Goal: Check status: Verify the current state of an ongoing process or item

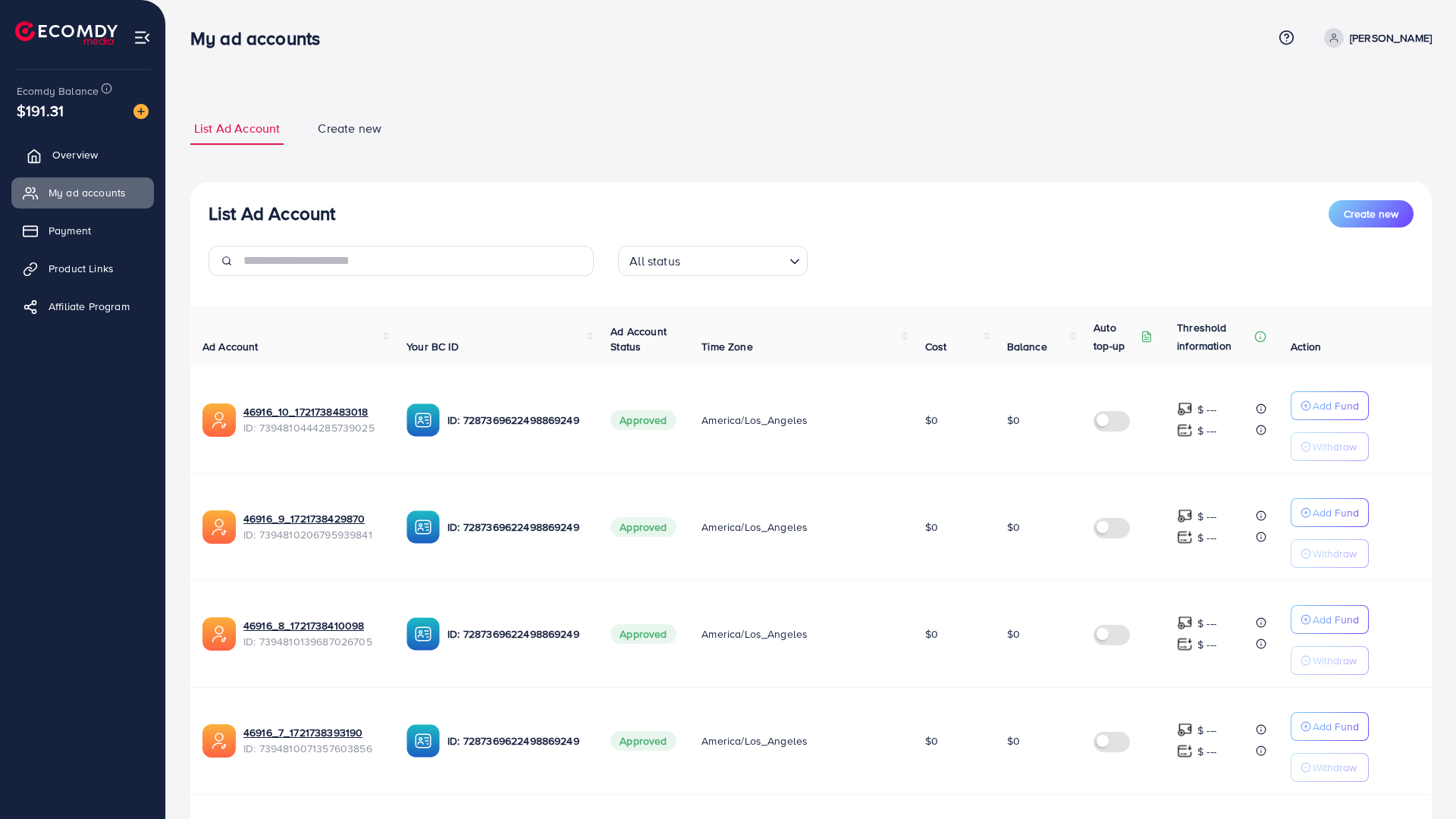
click at [97, 150] on span "Overview" at bounding box center [75, 154] width 45 height 15
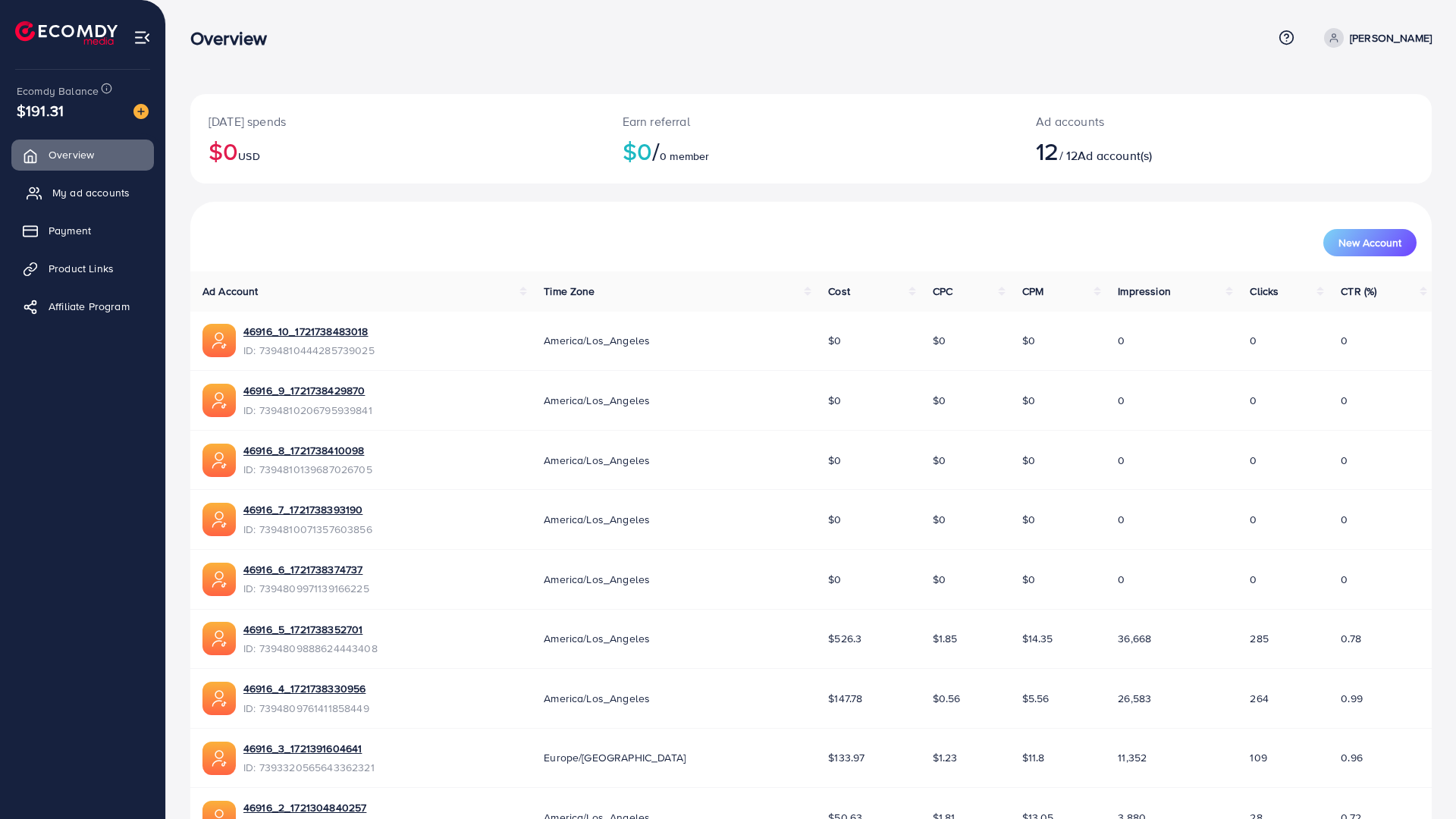
click at [102, 203] on link "My ad accounts" at bounding box center [83, 192] width 143 height 30
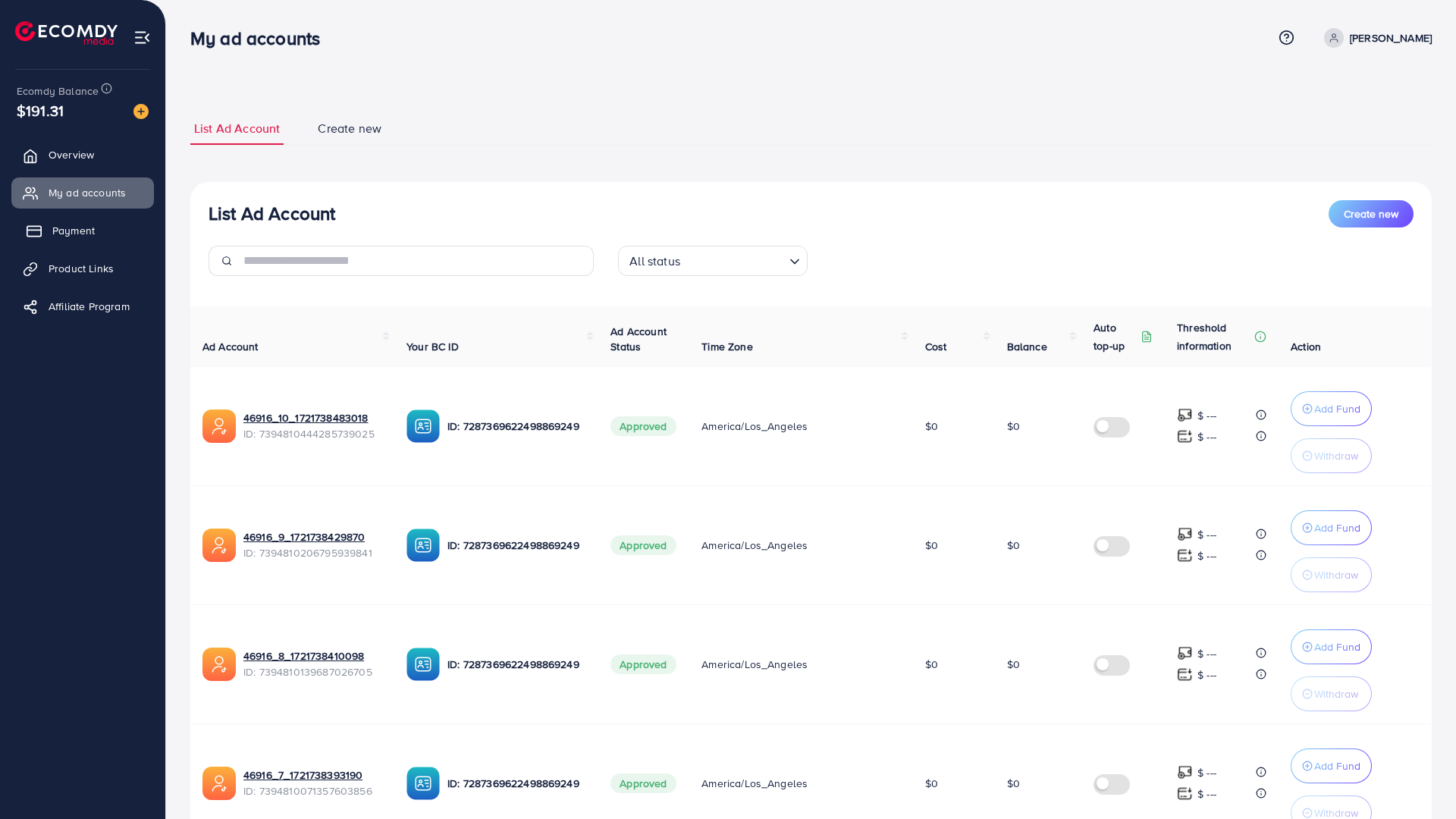
click at [92, 234] on span "Payment" at bounding box center [73, 230] width 43 height 15
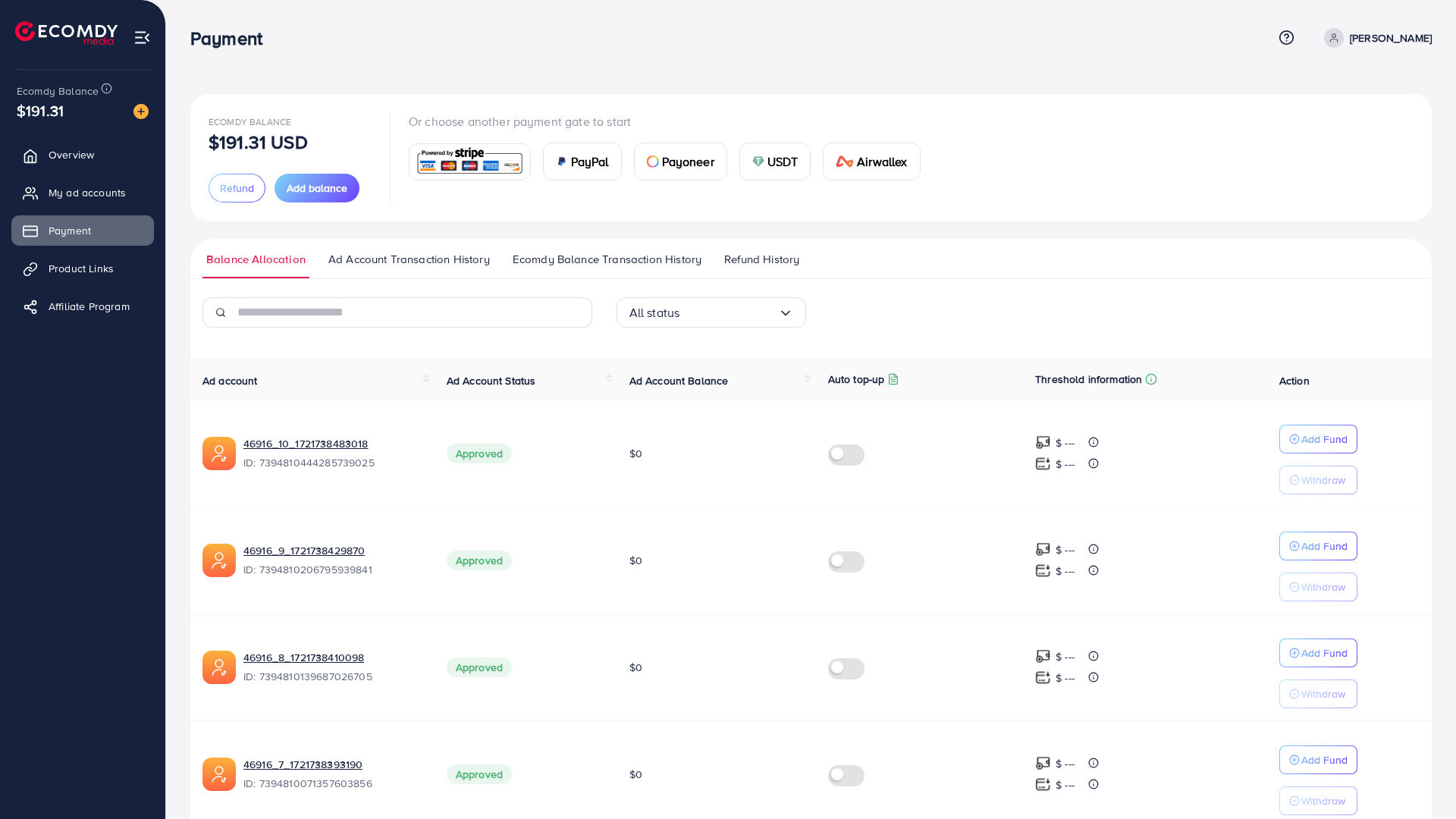
click at [407, 270] on link "Ad Account Transaction History" at bounding box center [409, 264] width 169 height 27
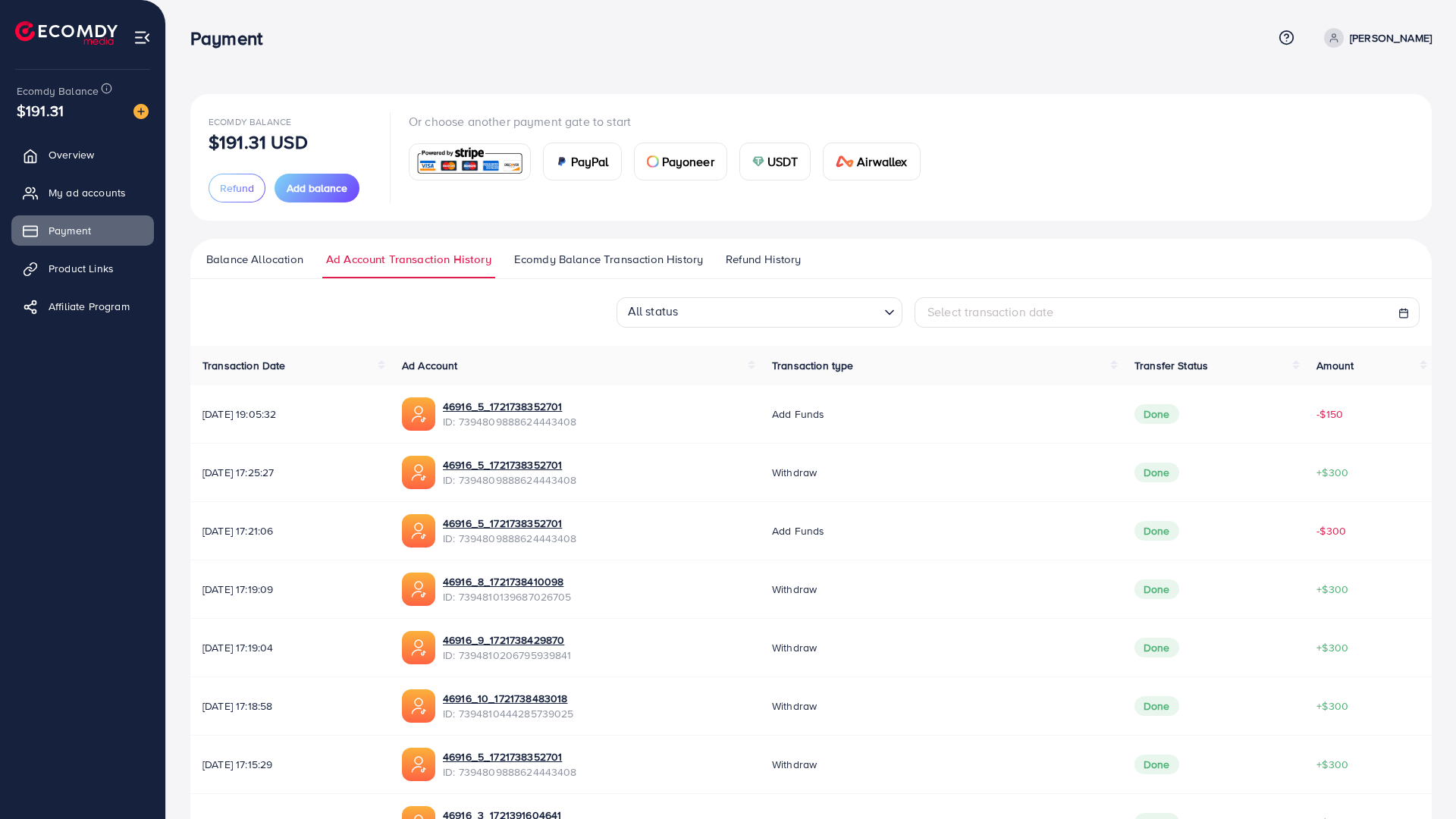
click at [553, 264] on span "Ecomdy Balance Transaction History" at bounding box center [608, 259] width 189 height 17
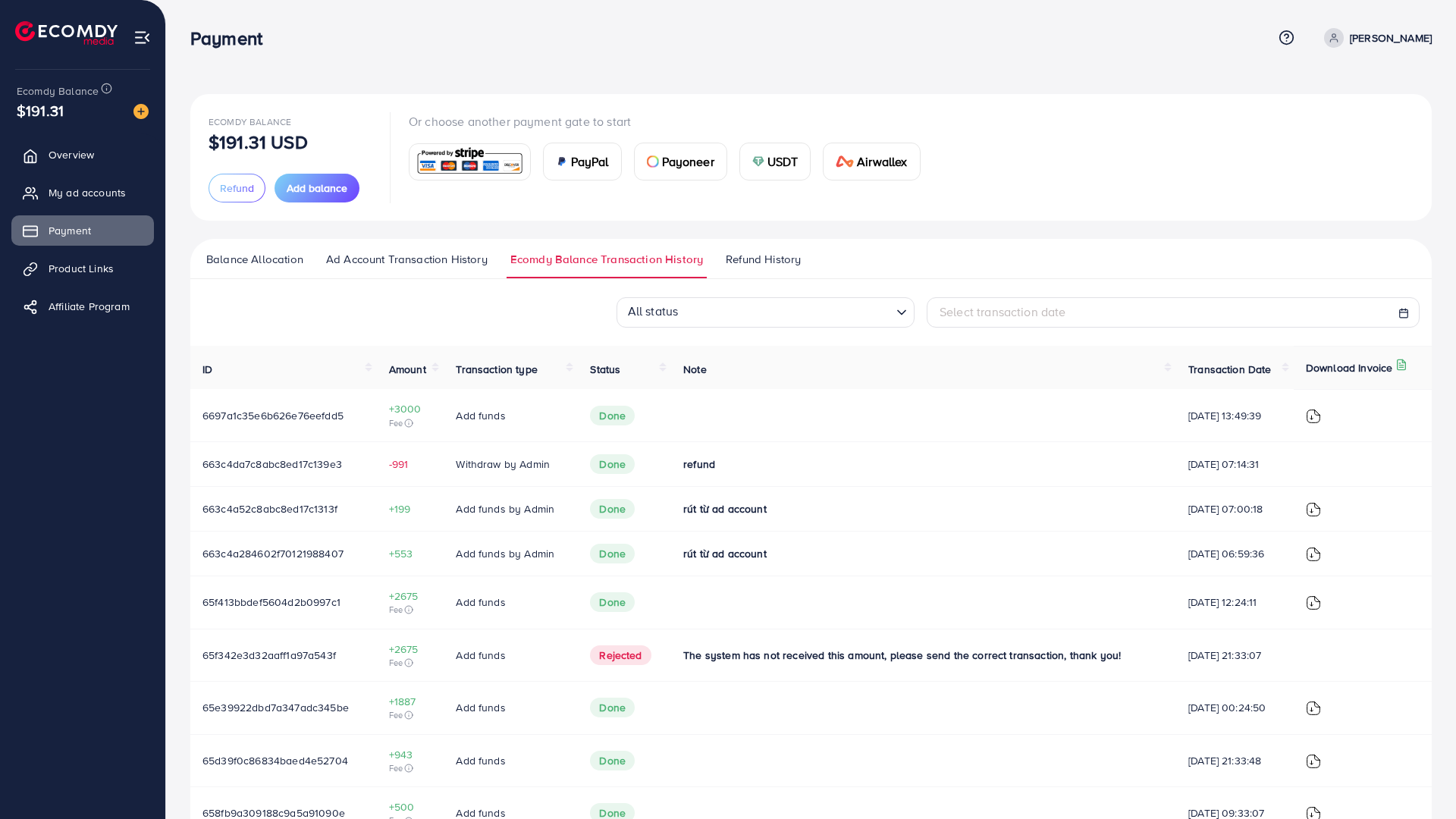
click at [735, 251] on span "Refund History" at bounding box center [763, 259] width 75 height 17
